Goal: Task Accomplishment & Management: Manage account settings

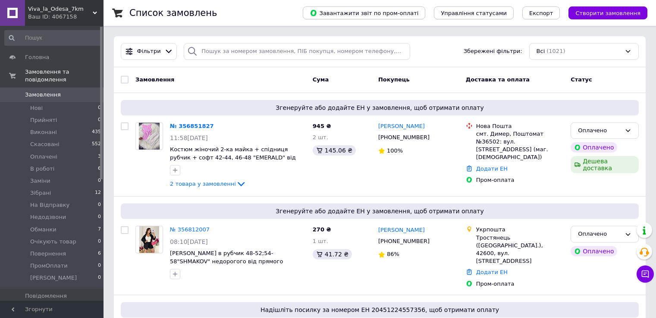
scroll to position [43, 0]
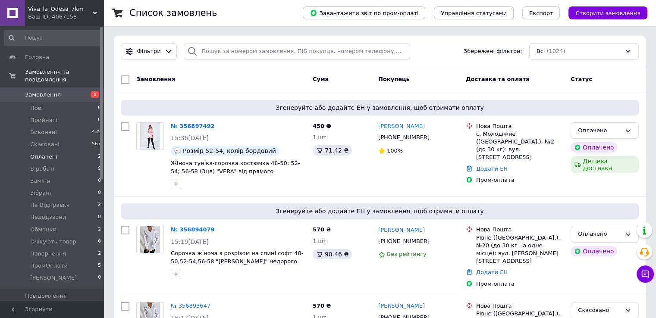
click at [75, 153] on li "Оплачені 2" at bounding box center [53, 157] width 106 height 12
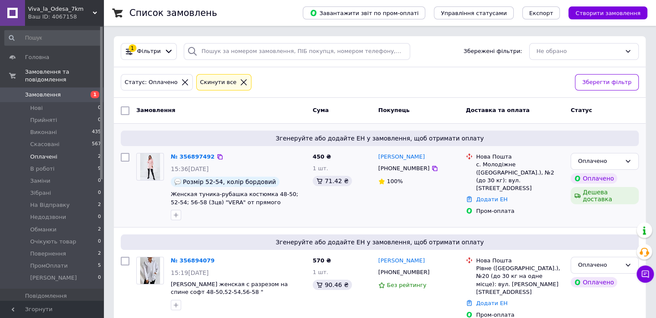
scroll to position [9, 0]
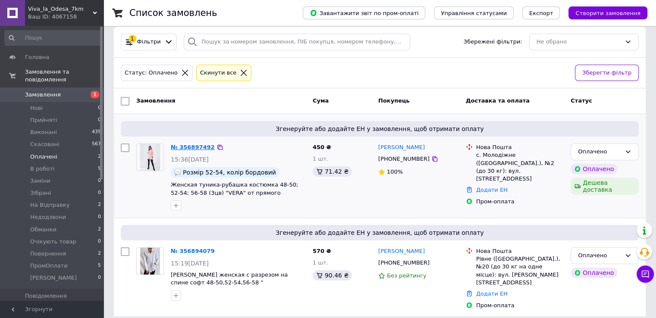
click at [183, 144] on link "№ 356897492" at bounding box center [193, 147] width 44 height 6
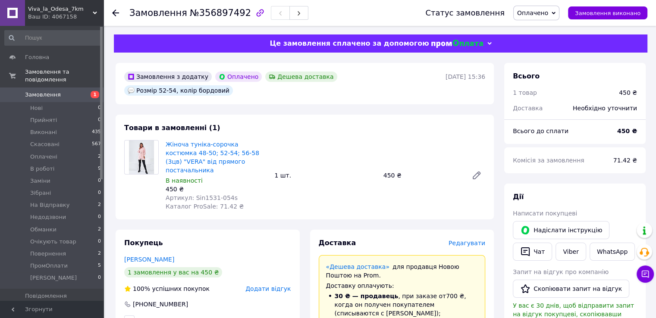
click at [548, 14] on span "Оплачено" at bounding box center [532, 12] width 31 height 7
click at [558, 66] on li "В роботі" at bounding box center [541, 69] width 55 height 13
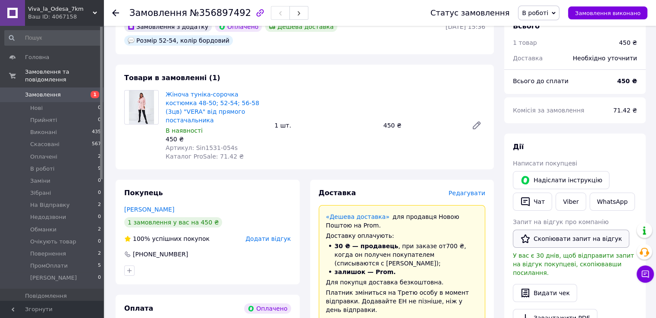
scroll to position [86, 0]
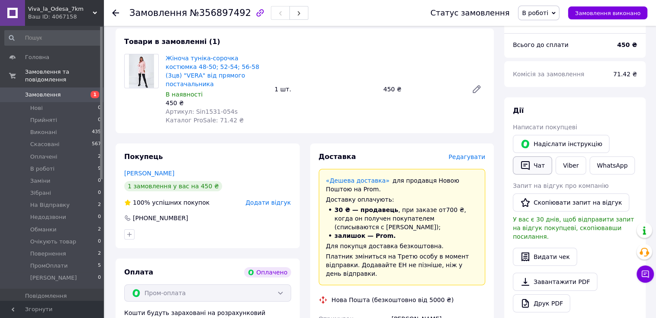
click at [533, 164] on button "Чат" at bounding box center [532, 166] width 39 height 18
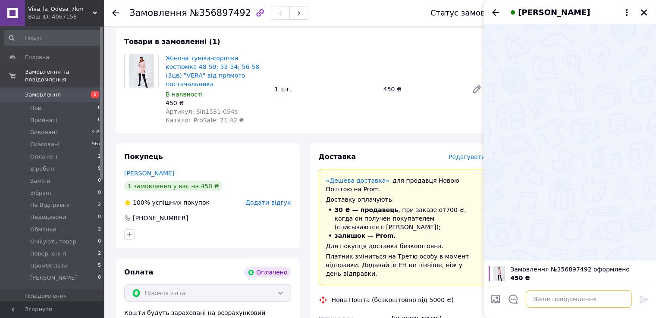
click at [541, 299] on textarea at bounding box center [579, 299] width 106 height 17
paste textarea "Ваше замовлення прийнято в роботу і передане на склад 1000_VESHCHEY. У Вас в ка…"
type textarea "Ваше замовлення прийнято в роботу і передане на склад 1000_VESHCHEY. У Вас в ка…"
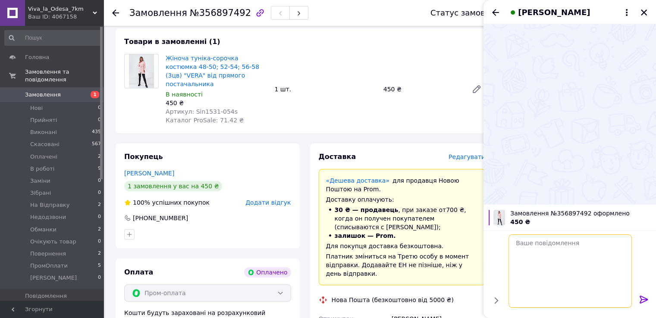
scroll to position [0, 0]
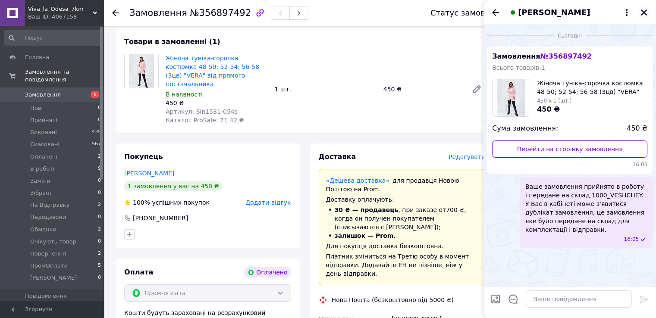
click at [644, 13] on icon "Закрити" at bounding box center [644, 12] width 6 height 6
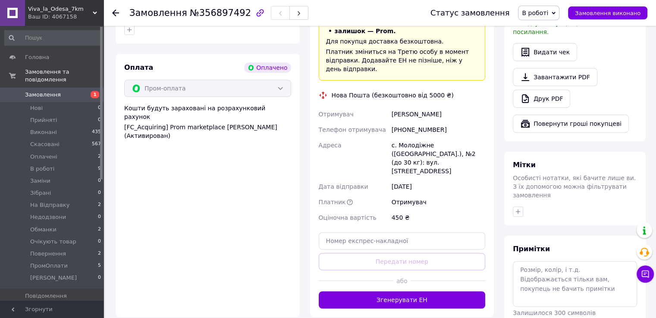
scroll to position [345, 0]
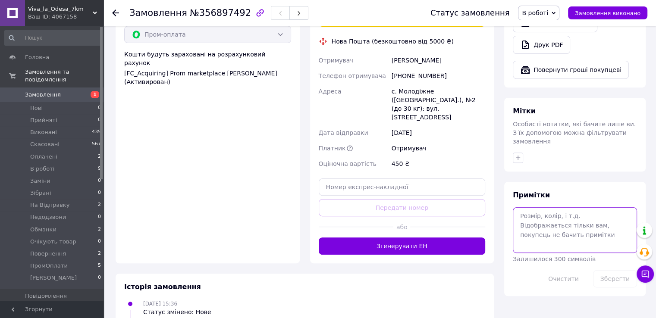
click at [547, 213] on textarea at bounding box center [575, 230] width 124 height 46
paste textarea "#опл ПромОплата"
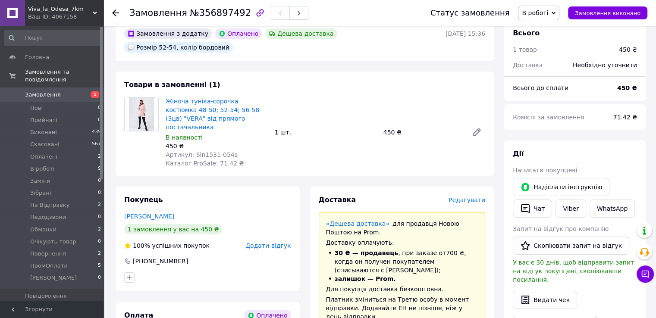
scroll to position [0, 0]
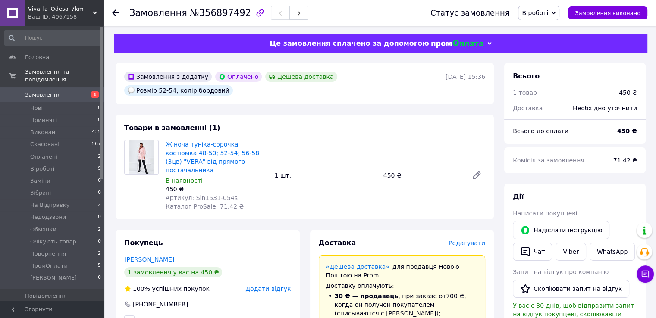
click at [233, 85] on div "Розмір 52-54, колір бордовий" at bounding box center [178, 90] width 109 height 10
copy div "Розмір 52-54, колір бордовий"
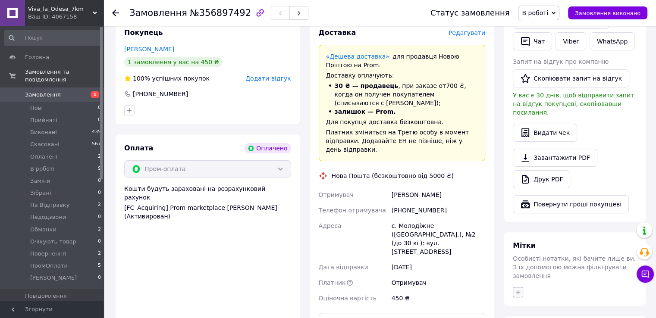
scroll to position [302, 0]
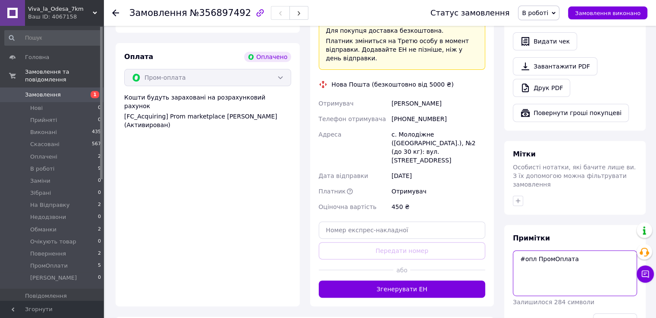
click at [528, 257] on textarea "#опл ПромОплата" at bounding box center [575, 274] width 124 height 46
paste textarea "Розмір 52-54, колір бордовий"
click at [533, 253] on textarea "#опл ПромОплата Розмір 52-54, колір бордовий" at bounding box center [575, 274] width 124 height 46
click at [547, 254] on textarea "#опл ПромОплата 52-54, колір бордовий" at bounding box center [575, 274] width 124 height 46
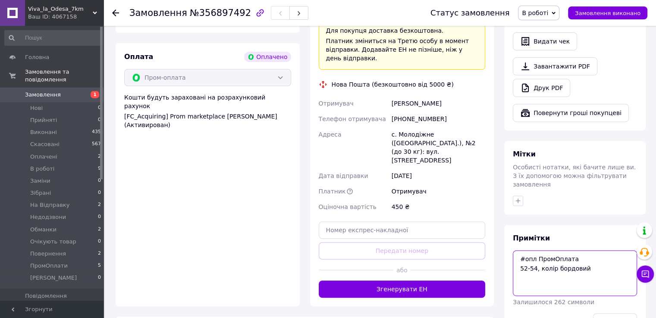
click at [547, 254] on textarea "#опл ПромОплата 52-54, колір бордовий" at bounding box center [575, 274] width 124 height 46
click at [587, 251] on textarea "#опл ПромОплата 52-54 бордовий" at bounding box center [575, 274] width 124 height 46
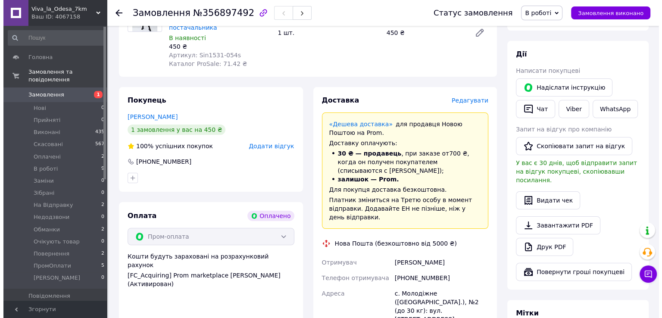
scroll to position [86, 0]
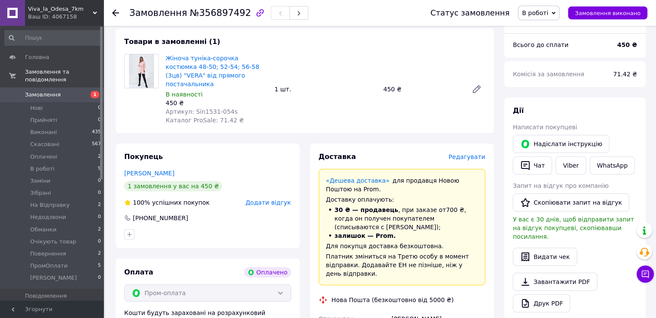
type textarea "#опл ПромОплата 52-54 бордовий"
click at [468, 153] on span "Редагувати" at bounding box center [466, 156] width 37 height 7
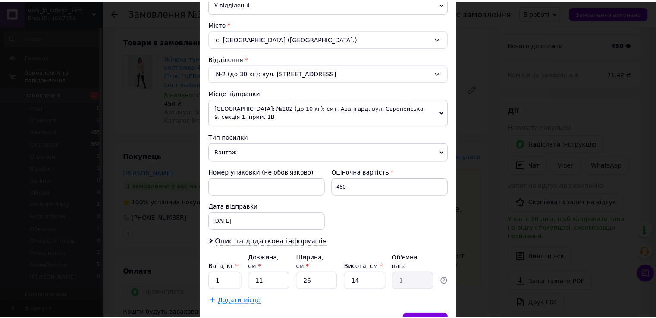
scroll to position [252, 0]
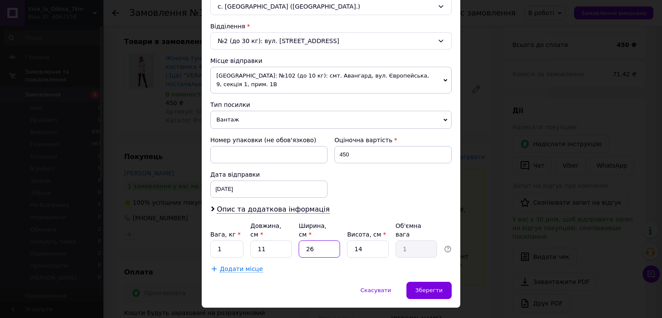
click at [333, 241] on input "26" at bounding box center [319, 249] width 41 height 17
type input "2"
type input "0.1"
type input "1"
type input "0.1"
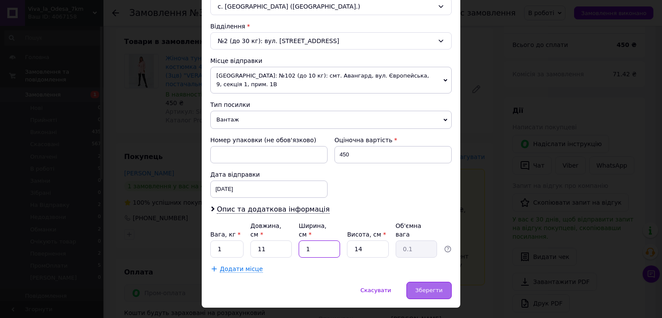
type input "1"
click at [429, 287] on span "Зберегти" at bounding box center [429, 290] width 27 height 6
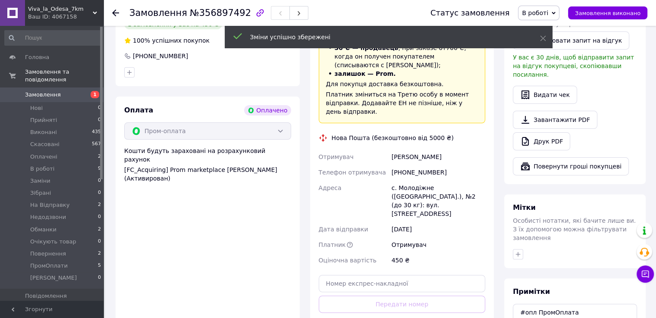
scroll to position [302, 0]
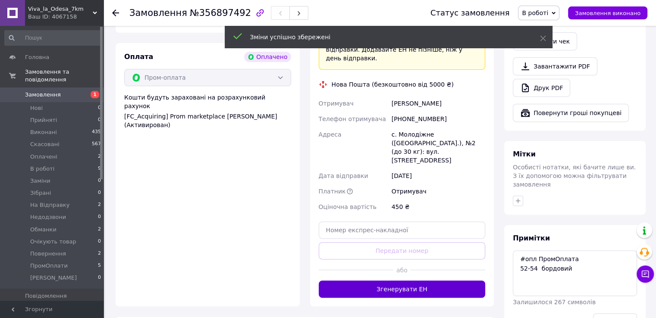
click at [424, 281] on button "Згенерувати ЕН" at bounding box center [402, 289] width 167 height 17
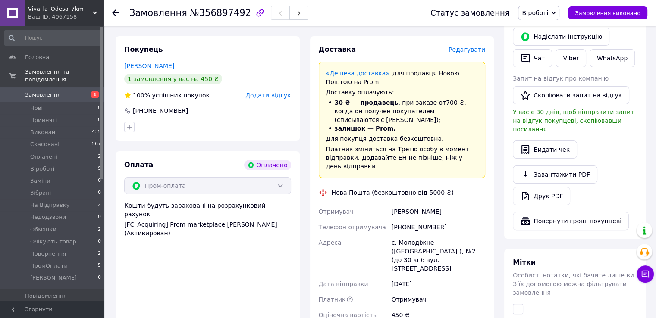
scroll to position [172, 0]
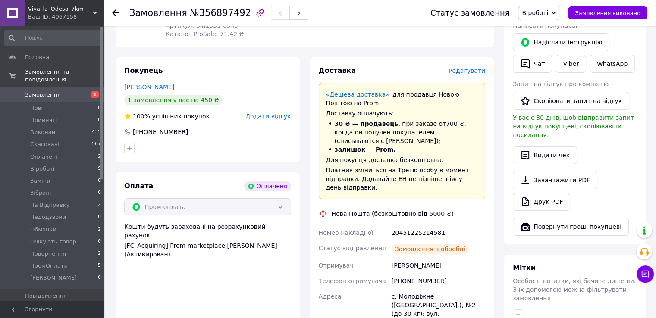
click at [422, 225] on div "20451225214581" at bounding box center [438, 233] width 97 height 16
copy div "20451225214581"
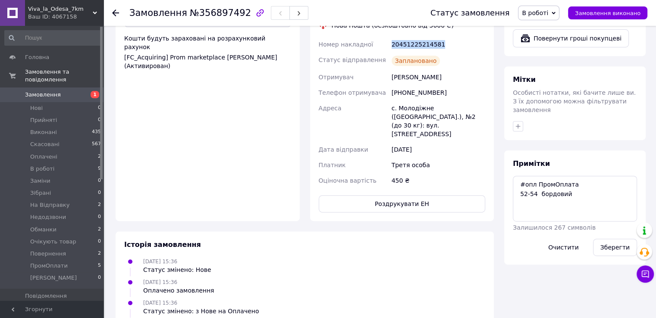
scroll to position [431, 0]
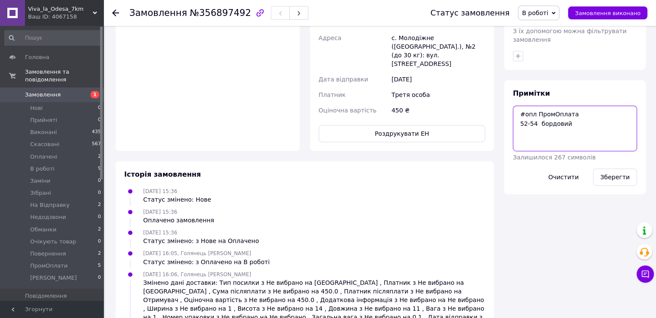
click at [531, 123] on textarea "#опл ПромОплата 52-54 бордовий" at bounding box center [575, 129] width 124 height 46
click at [528, 116] on textarea "#опл ПромОплата 52-54 бордовий" at bounding box center [575, 129] width 124 height 46
paste textarea "20451225214581"
type textarea "#опл ПромОплата 52-54 бордовий ТТН: 20451225214581"
click at [604, 169] on button "Зберегти" at bounding box center [615, 177] width 44 height 17
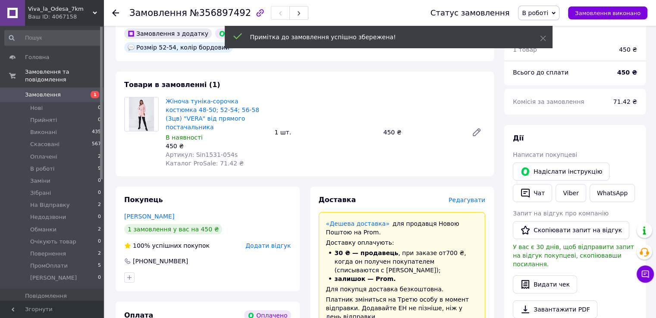
scroll to position [43, 0]
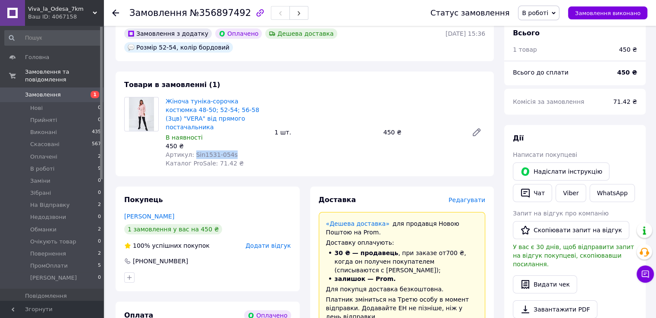
drag, startPoint x: 190, startPoint y: 132, endPoint x: 233, endPoint y: 137, distance: 43.0
click at [233, 150] on div "Артикул: Sin1531-054s" at bounding box center [217, 154] width 102 height 9
copy span "Sin1531-054s"
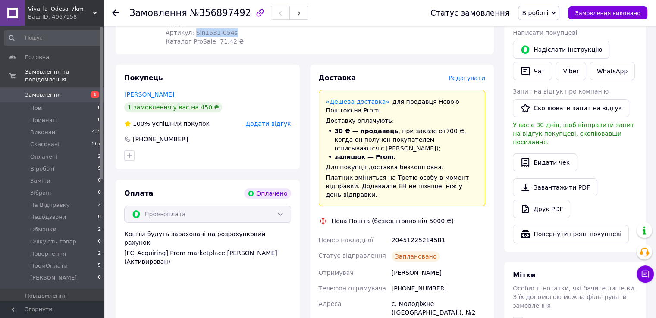
scroll to position [216, 0]
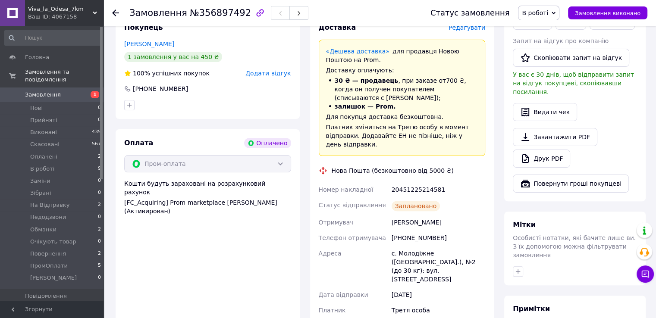
click at [415, 215] on div "Мунтян Ольга" at bounding box center [438, 223] width 97 height 16
copy div "Мунтян Ольга"
click at [414, 230] on div "[PHONE_NUMBER]" at bounding box center [438, 238] width 97 height 16
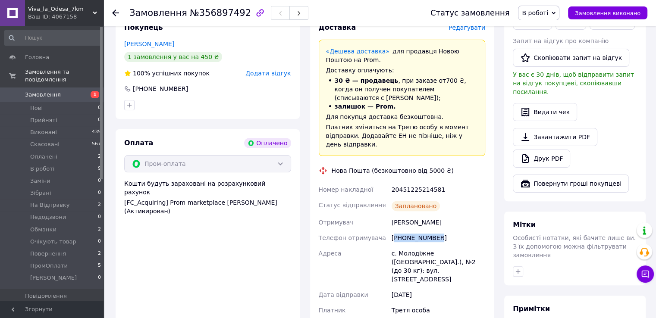
click at [414, 230] on div "[PHONE_NUMBER]" at bounding box center [438, 238] width 97 height 16
copy div "[PHONE_NUMBER]"
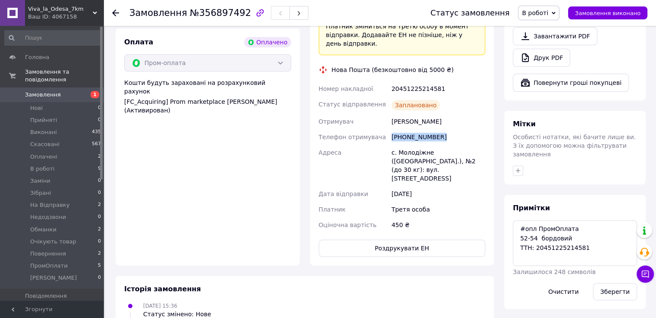
scroll to position [388, 0]
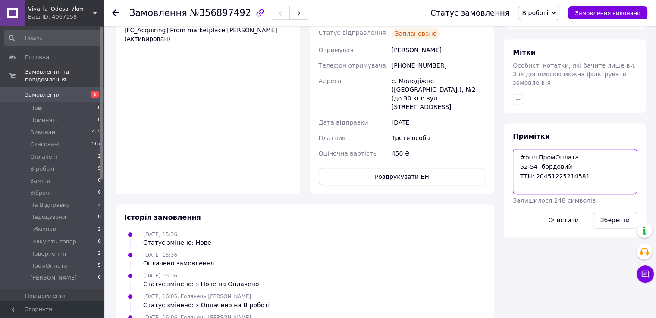
drag, startPoint x: 514, startPoint y: 141, endPoint x: 590, endPoint y: 161, distance: 78.1
click at [590, 161] on textarea "#опл ПромОплата 52-54 бордовий ТТН: 20451225214581" at bounding box center [575, 172] width 124 height 46
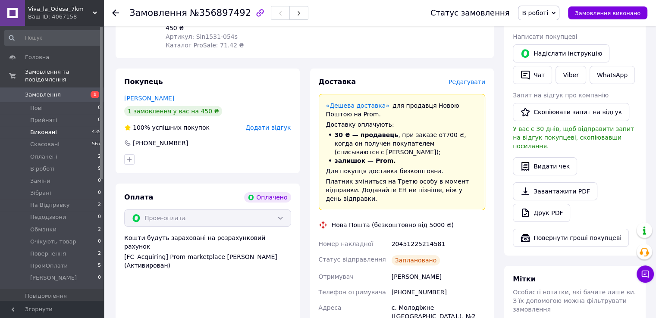
scroll to position [129, 0]
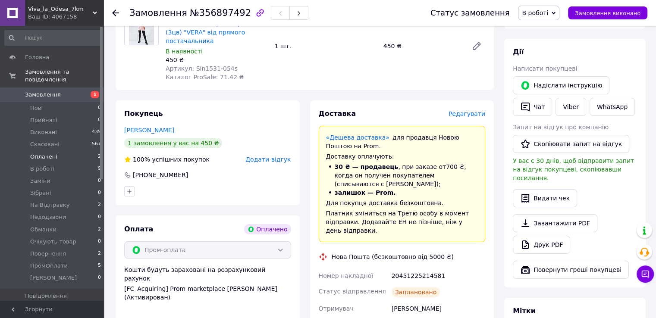
click at [62, 151] on li "Оплачені 2" at bounding box center [53, 157] width 106 height 12
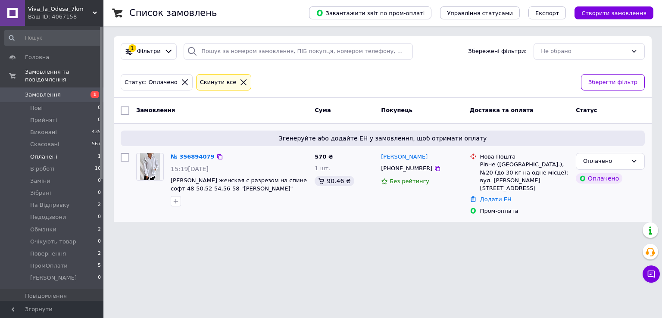
click at [192, 160] on div "№ 356894079" at bounding box center [193, 157] width 46 height 10
click at [193, 157] on link "№ 356894079" at bounding box center [193, 156] width 44 height 6
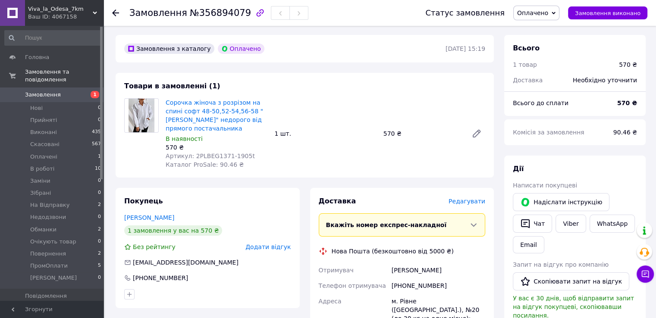
scroll to position [43, 0]
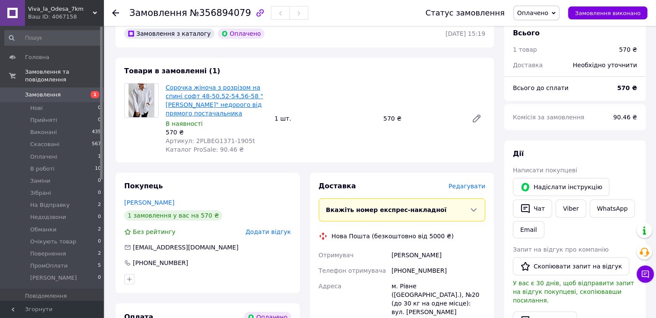
click at [186, 89] on link "Сорочка жіноча з розрізом на спині софт 48-50,52-54,56-58 "[PERSON_NAME]" недор…" at bounding box center [214, 100] width 97 height 33
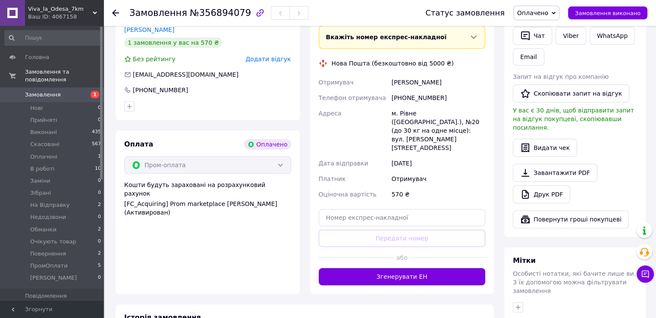
scroll to position [302, 0]
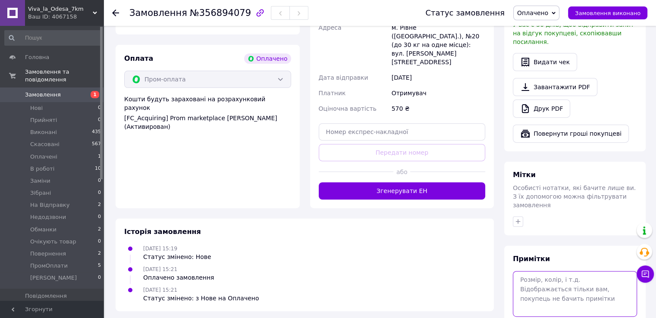
click at [536, 275] on textarea at bounding box center [575, 294] width 124 height 46
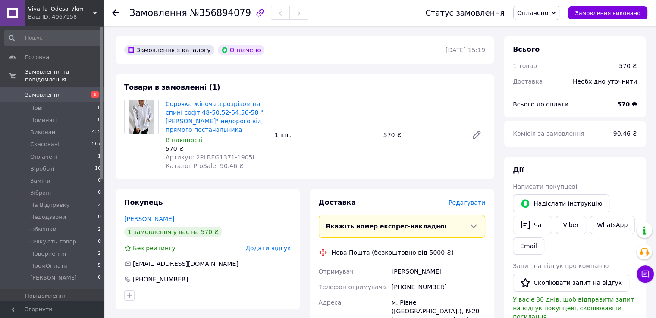
scroll to position [0, 0]
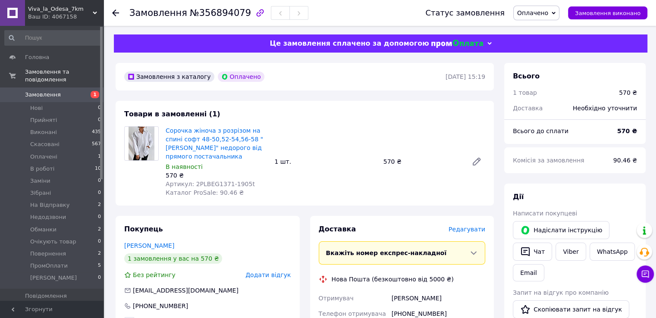
type textarea "фото"
click at [66, 91] on span "Замовлення" at bounding box center [52, 95] width 55 height 8
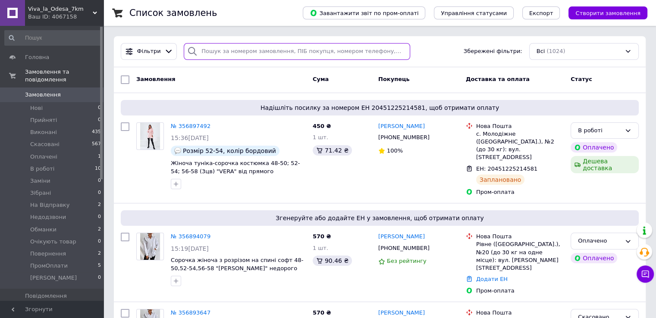
click at [269, 45] on input "search" at bounding box center [297, 51] width 226 height 17
click at [271, 48] on input "search" at bounding box center [297, 51] width 226 height 17
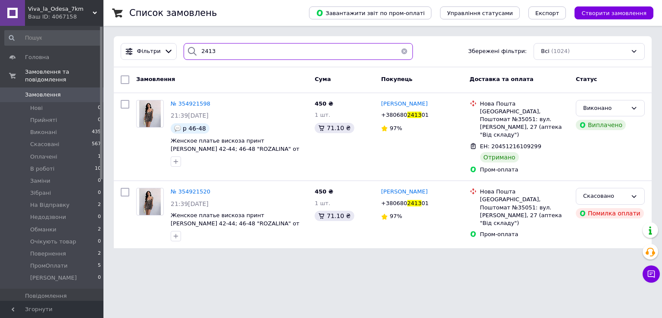
type input "2413"
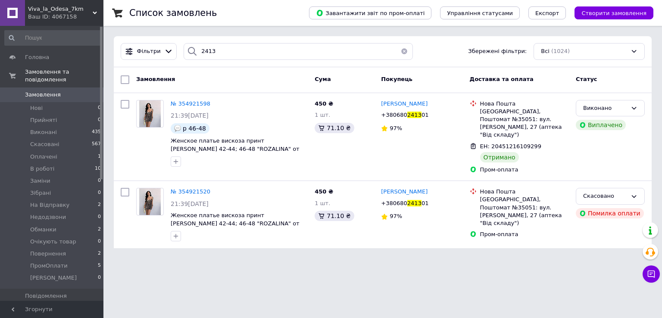
click at [404, 52] on button "button" at bounding box center [404, 51] width 17 height 17
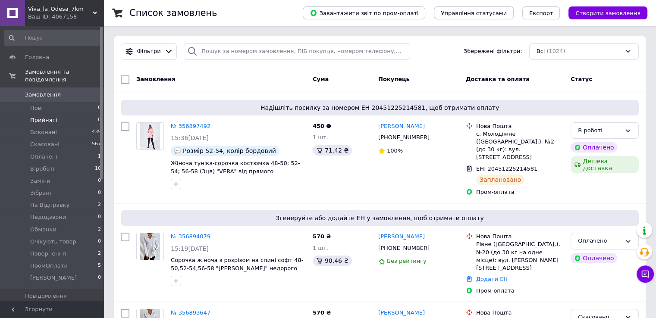
click at [54, 114] on li "Прийняті 0" at bounding box center [53, 120] width 106 height 12
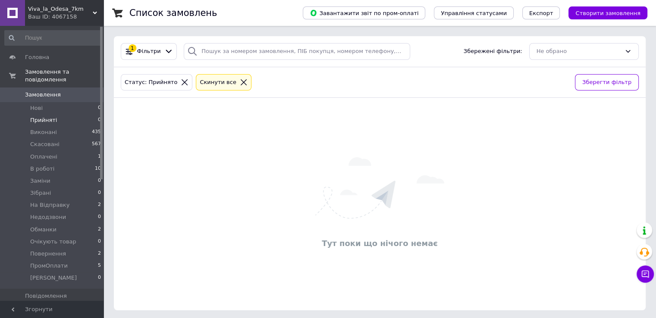
click at [240, 83] on icon at bounding box center [244, 82] width 8 height 8
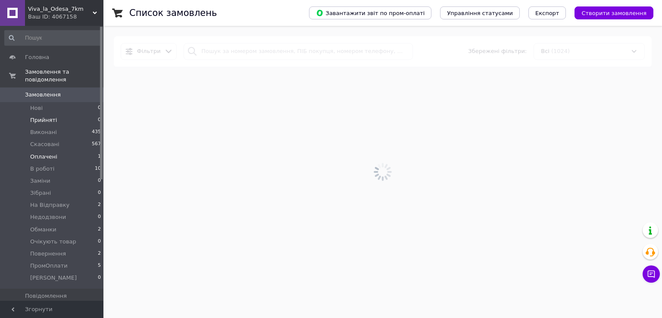
click at [67, 154] on li "Оплачені 1" at bounding box center [53, 157] width 106 height 12
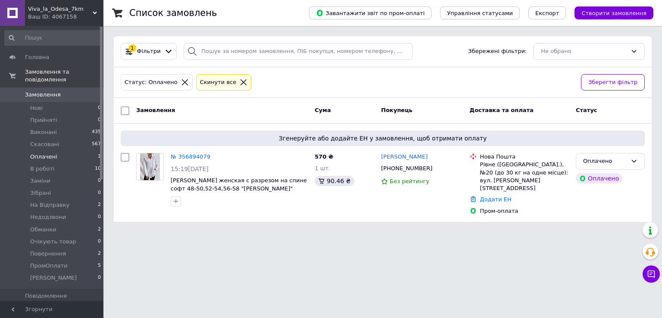
click at [56, 91] on span "Замовлення" at bounding box center [43, 95] width 36 height 8
